Goal: Task Accomplishment & Management: Manage account settings

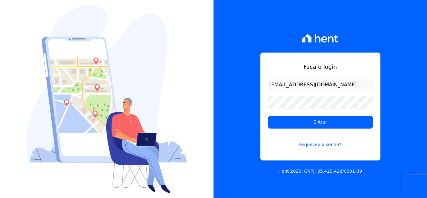
type input "[EMAIL_ADDRESS][DOMAIN_NAME]"
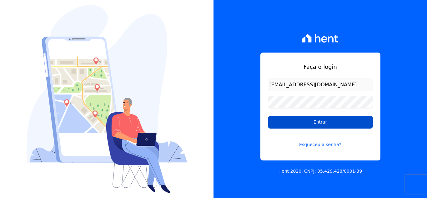
click at [295, 127] on input "Entrar" at bounding box center [320, 122] width 105 height 13
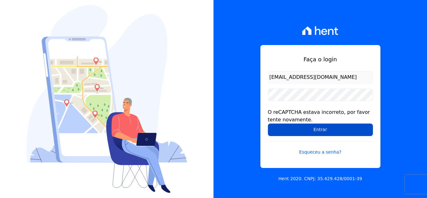
click at [296, 133] on input "Entrar" at bounding box center [320, 129] width 105 height 13
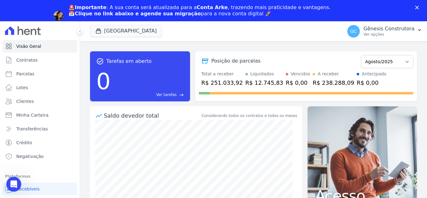
click at [416, 8] on icon "Fechar" at bounding box center [417, 8] width 4 height 4
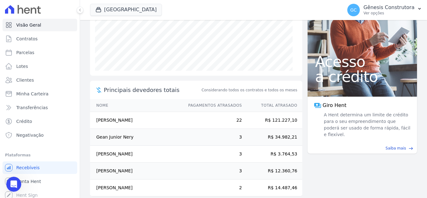
scroll to position [121, 0]
